Goal: Task Accomplishment & Management: Manage account settings

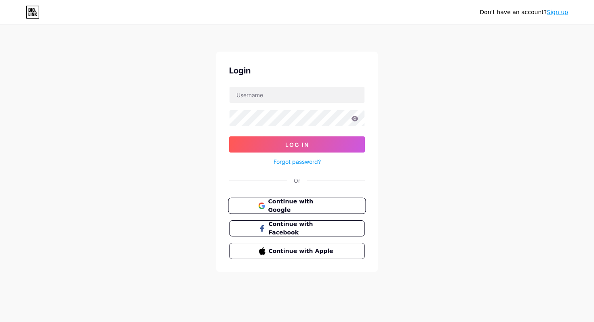
click at [299, 206] on span "Continue with Google" at bounding box center [301, 206] width 67 height 17
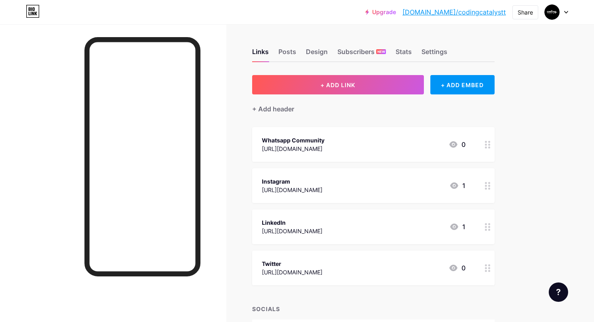
click at [386, 51] on div "Links Posts Design Subscribers NEW Stats Settings" at bounding box center [373, 48] width 242 height 28
click at [374, 53] on div "Subscribers NEW" at bounding box center [361, 54] width 48 height 15
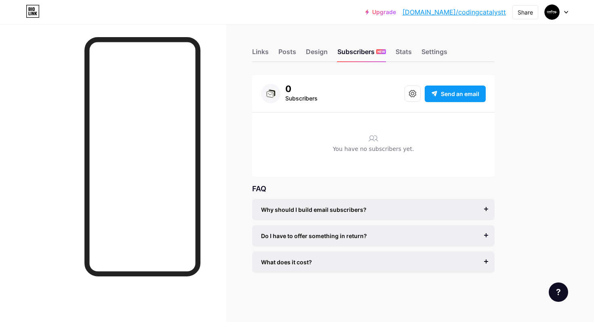
click at [441, 96] on span "Send an email" at bounding box center [460, 94] width 38 height 8
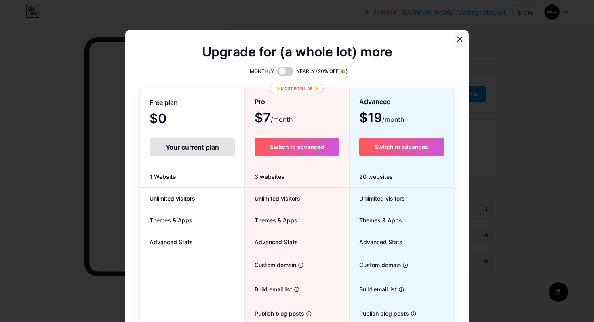
click at [457, 43] on div at bounding box center [460, 39] width 15 height 15
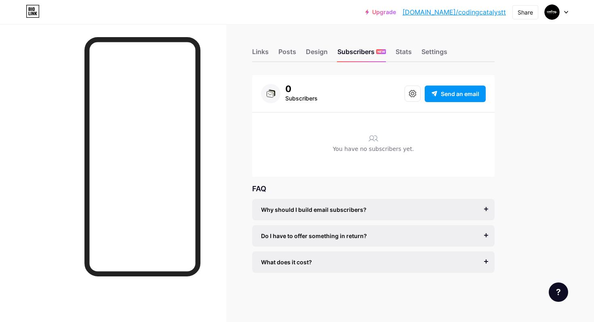
click at [382, 143] on div "You have no subscribers yet." at bounding box center [373, 149] width 225 height 56
click at [365, 209] on div "Why should I build email subscribers?" at bounding box center [373, 210] width 225 height 8
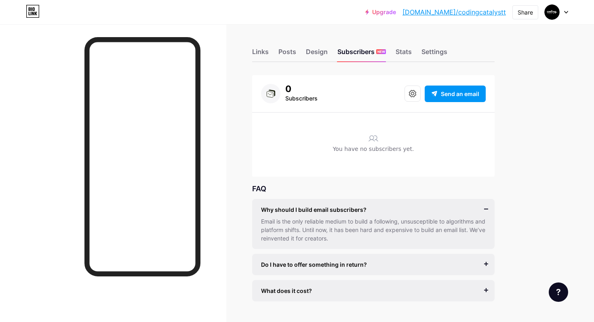
click at [365, 209] on div "Why should I build email subscribers?" at bounding box center [373, 210] width 225 height 8
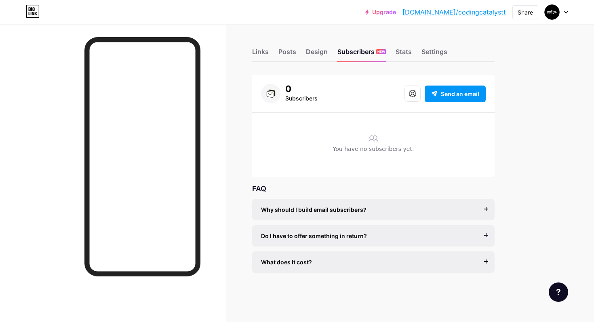
click at [357, 242] on div "Do I have to offer something in return? It’s better if you do, but most creator…" at bounding box center [373, 235] width 242 height 21
click at [419, 90] on button at bounding box center [412, 94] width 16 height 16
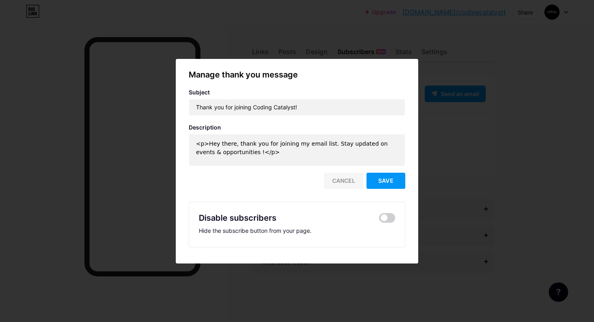
click at [351, 180] on div "Cancel" at bounding box center [343, 181] width 39 height 16
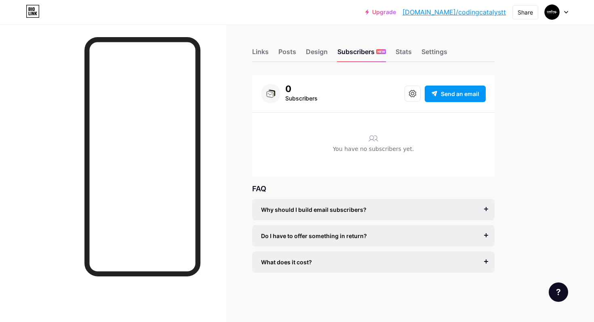
click at [415, 54] on div "Links Posts Design Subscribers NEW Stats Settings" at bounding box center [373, 48] width 242 height 28
click at [402, 57] on div "Stats" at bounding box center [404, 54] width 16 height 15
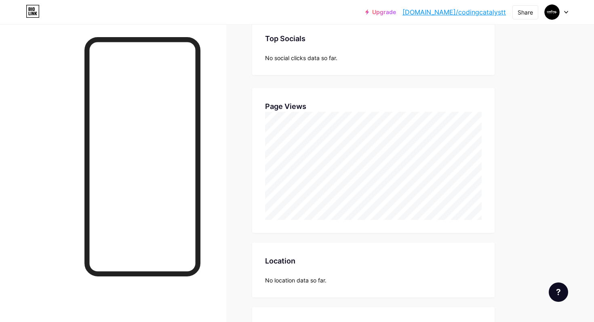
scroll to position [221, 0]
